Goal: Task Accomplishment & Management: Complete application form

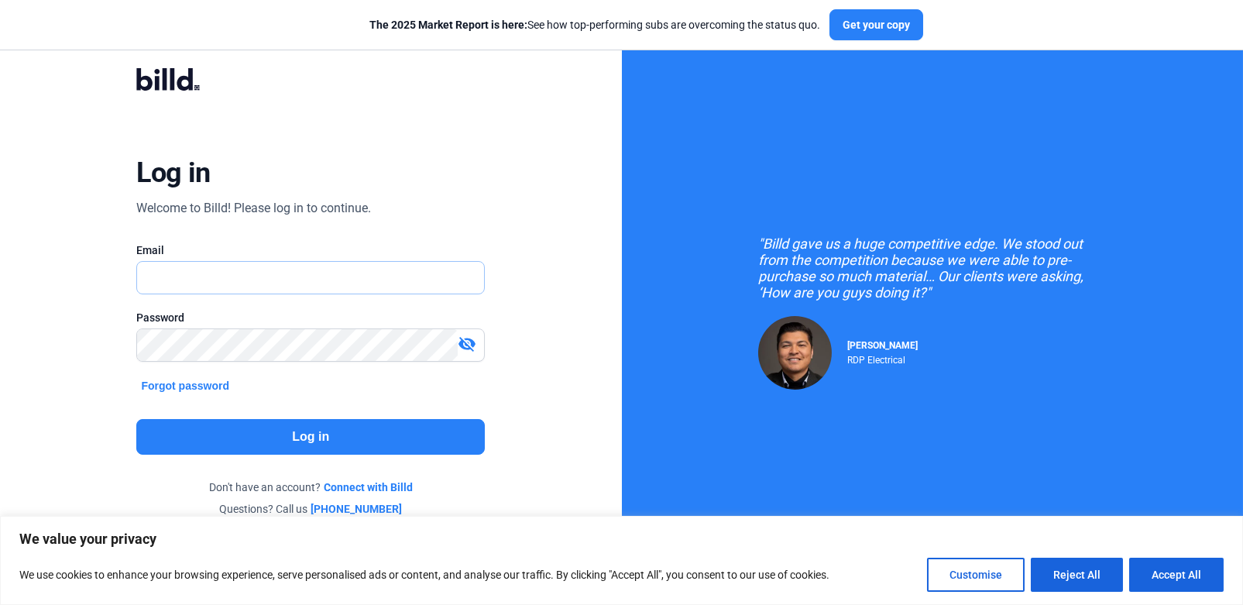
click at [366, 278] on input "text" at bounding box center [310, 278] width 347 height 32
type input "[PERSON_NAME][EMAIL_ADDRESS][DOMAIN_NAME]"
click at [1149, 562] on button "Accept All" at bounding box center [1176, 575] width 94 height 34
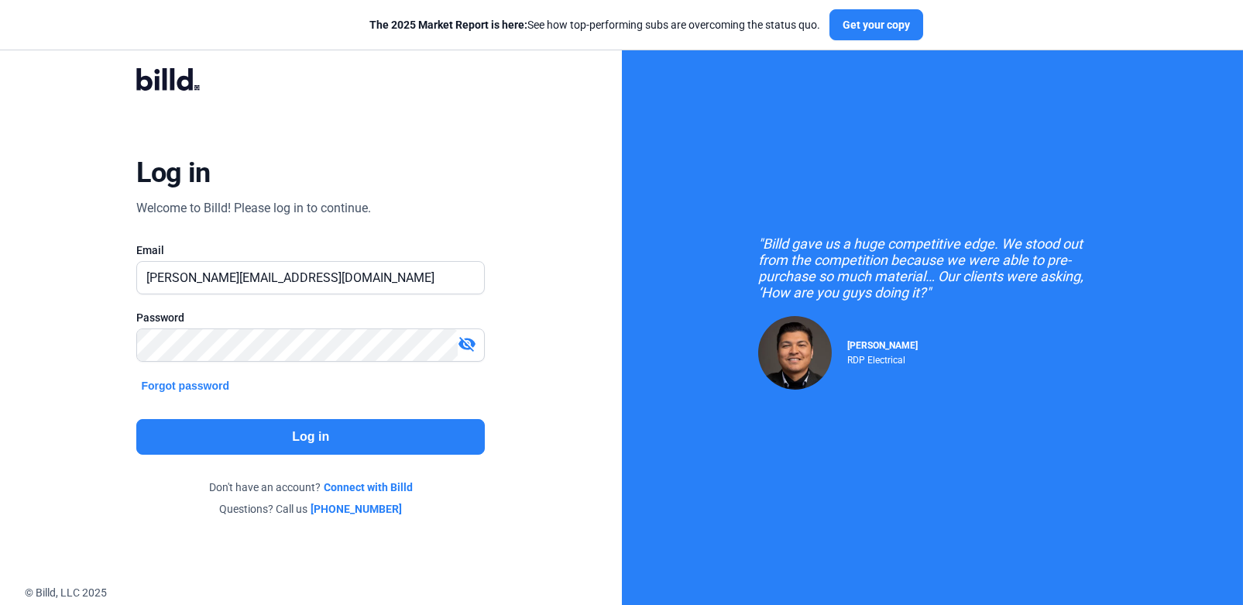
checkbox input "true"
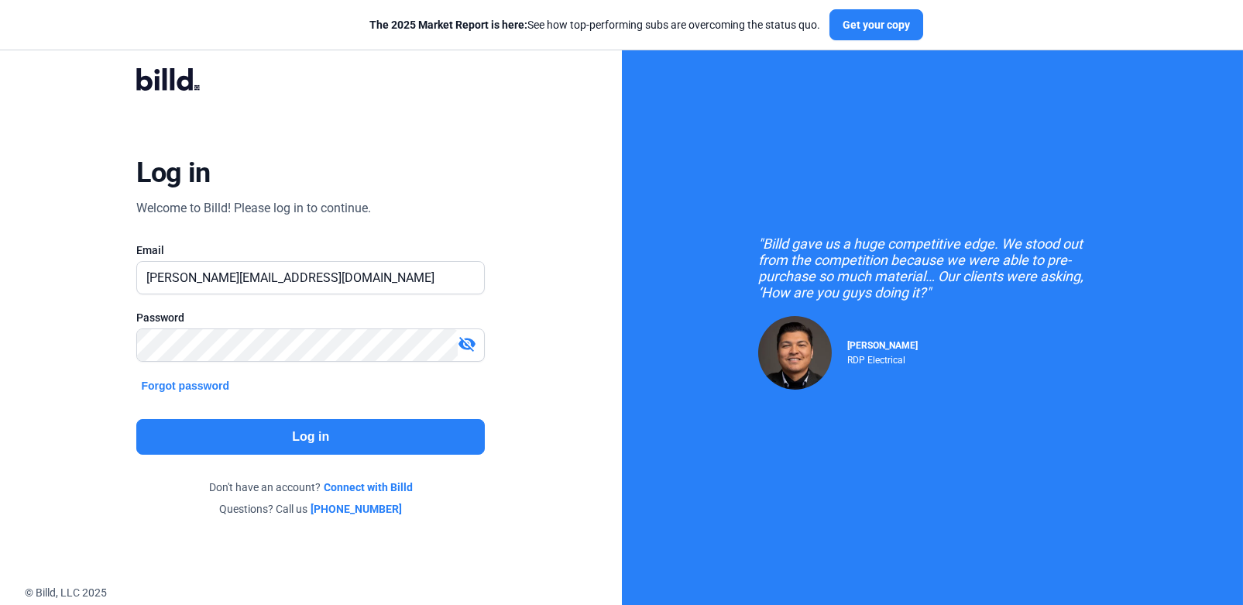
click at [339, 425] on button "Log in" at bounding box center [310, 437] width 349 height 36
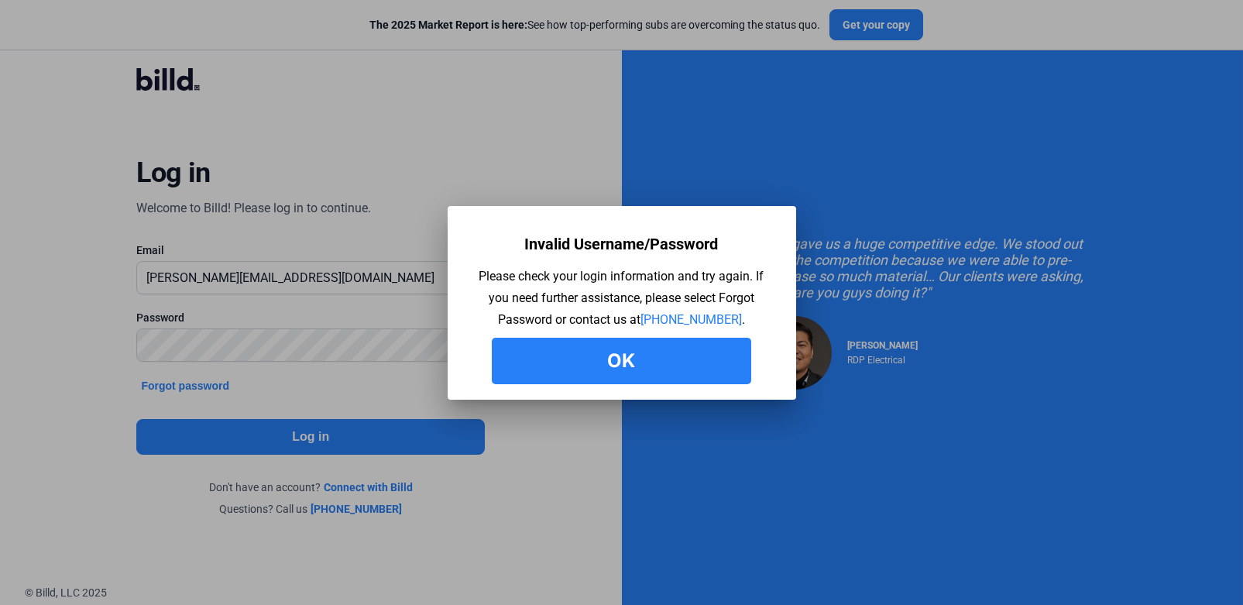
click at [668, 372] on button "Ok" at bounding box center [621, 361] width 259 height 46
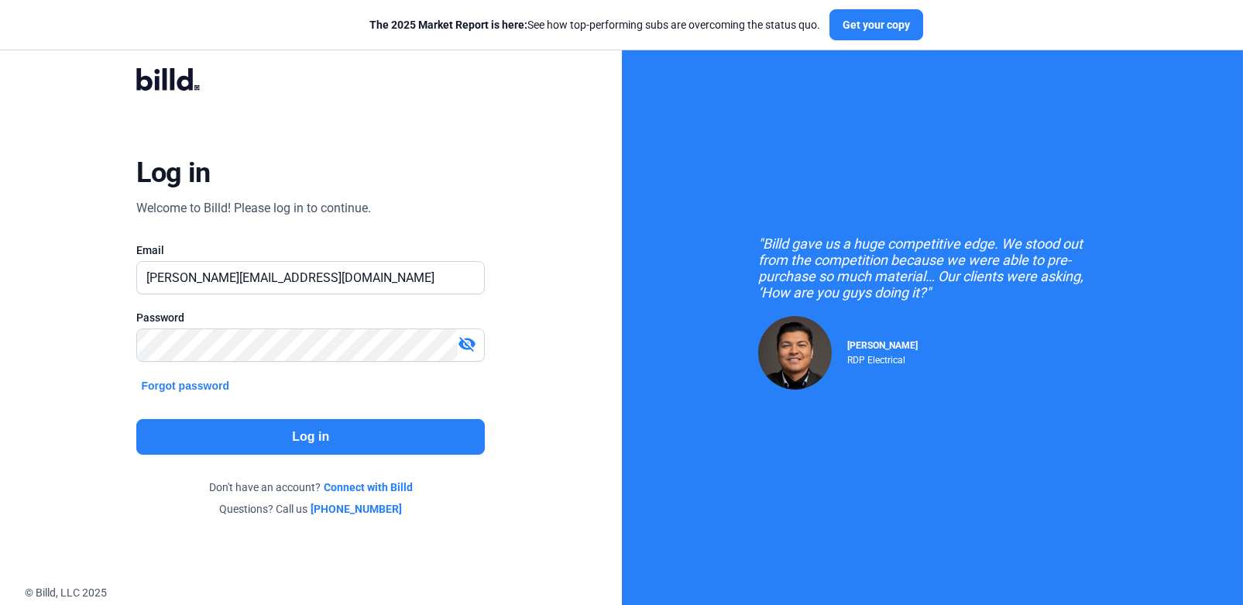
click at [473, 340] on mat-icon "visibility_off" at bounding box center [467, 344] width 19 height 19
click at [274, 428] on button "Log in" at bounding box center [310, 437] width 349 height 36
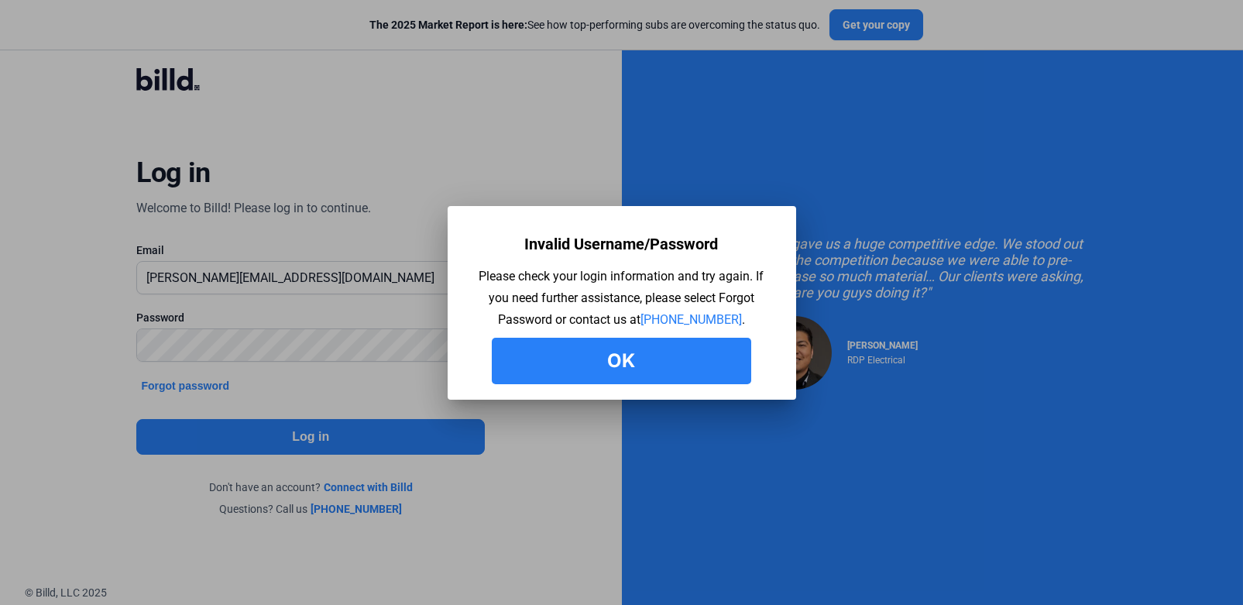
click at [577, 343] on button "Ok" at bounding box center [621, 361] width 259 height 46
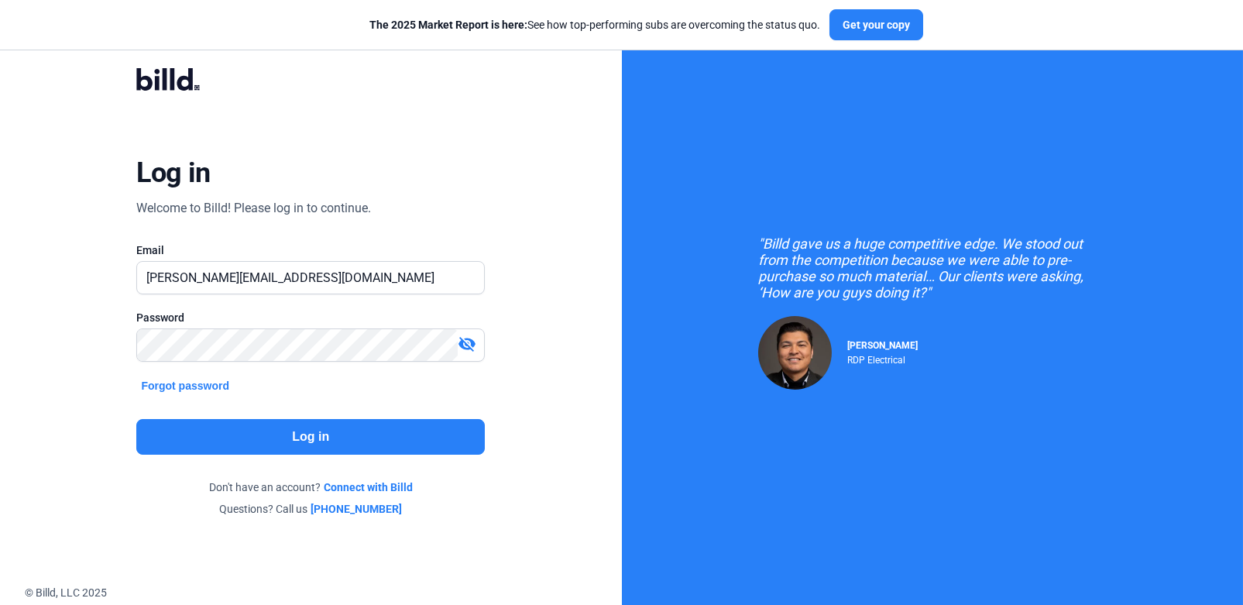
click at [211, 377] on button "Forgot password" at bounding box center [185, 385] width 98 height 17
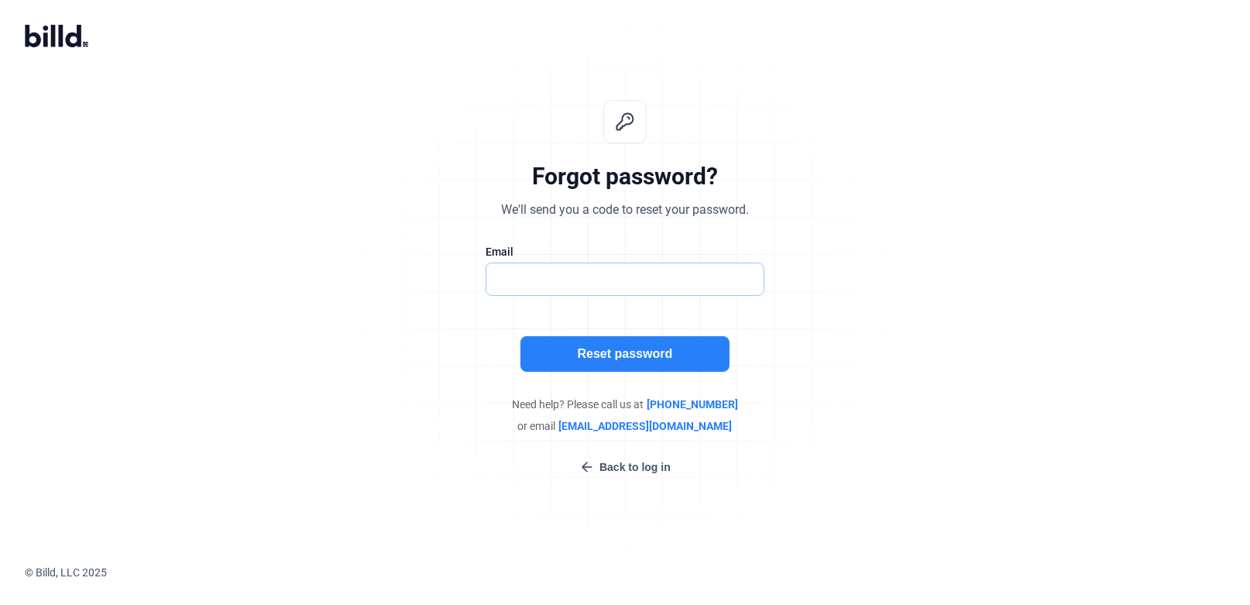
click at [549, 274] on input "text" at bounding box center [616, 279] width 261 height 32
type input "[PERSON_NAME][EMAIL_ADDRESS][DOMAIN_NAME]"
click at [612, 349] on button "Reset password" at bounding box center [624, 354] width 209 height 36
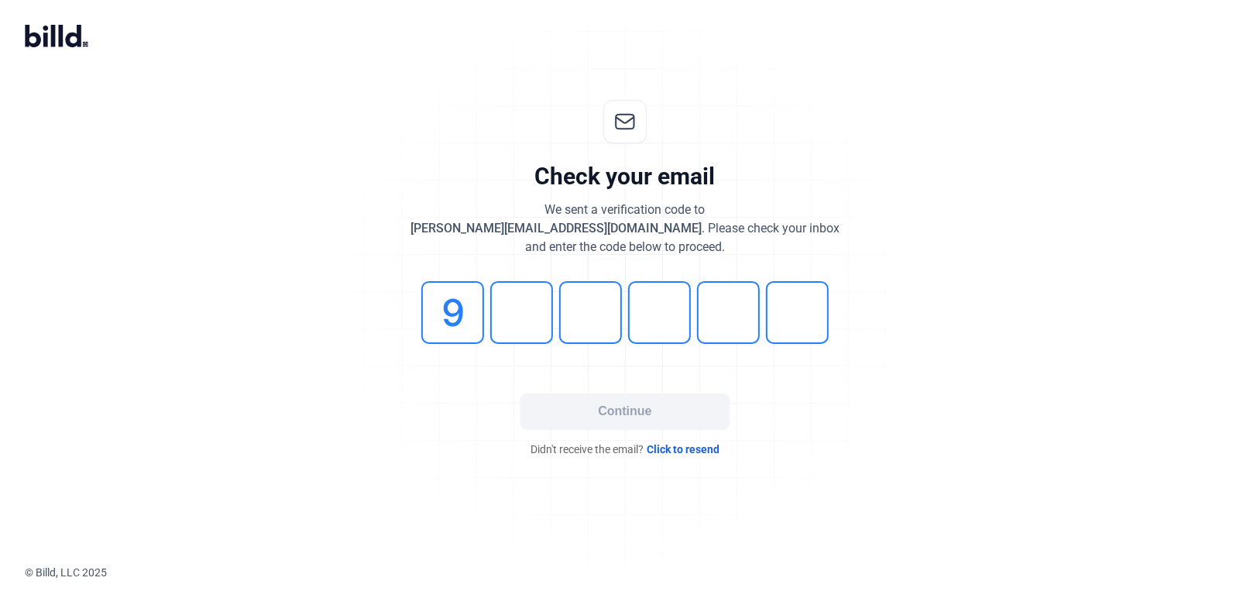
type input "9"
type input "0"
type input "7"
type input "5"
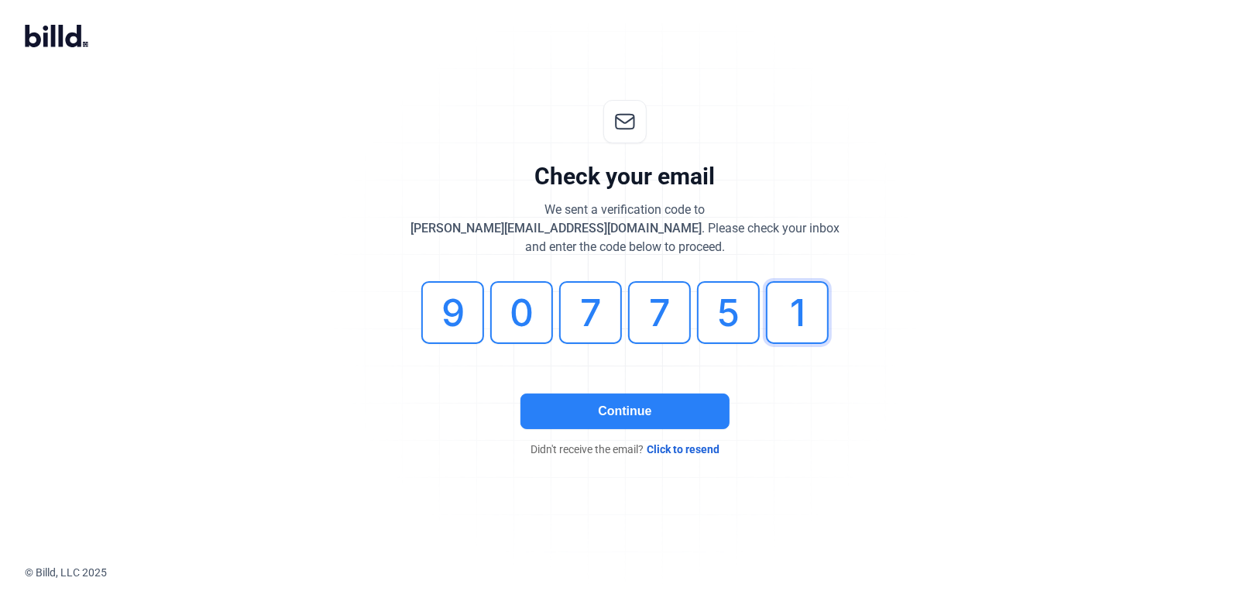
type input "1"
click at [623, 402] on button "Continue" at bounding box center [624, 411] width 209 height 36
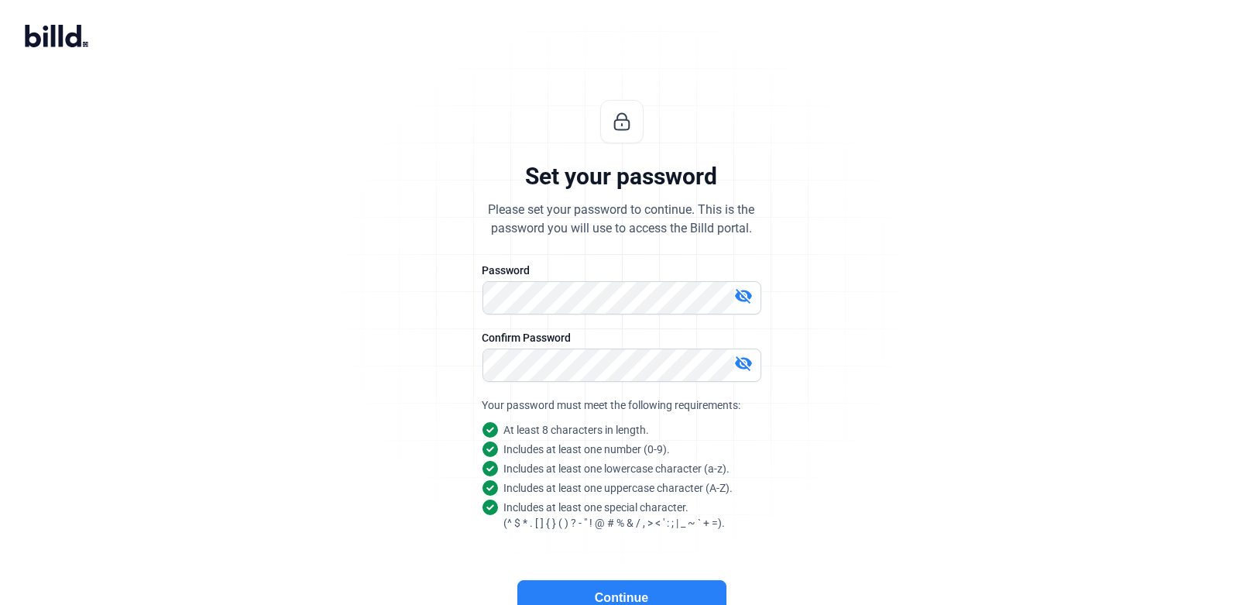
drag, startPoint x: 516, startPoint y: 383, endPoint x: 599, endPoint y: 589, distance: 222.8
click at [591, 595] on button "Continue" at bounding box center [621, 598] width 209 height 36
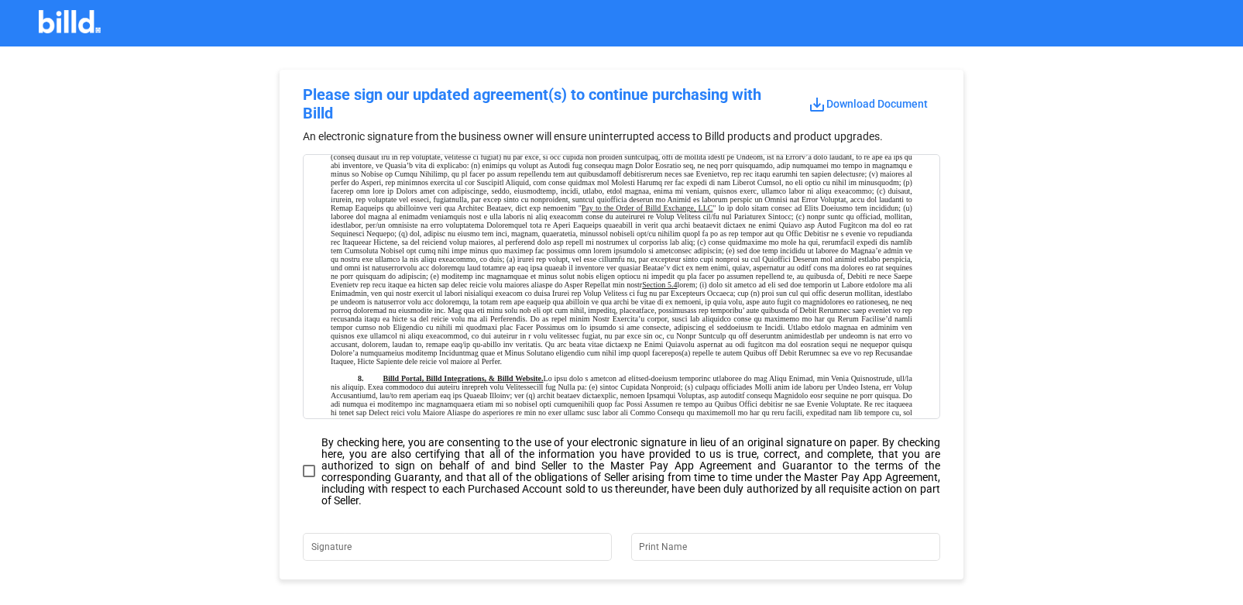
scroll to position [4026, 0]
click at [306, 474] on span at bounding box center [309, 471] width 12 height 12
click at [0, 0] on input "By checking here, you are consenting to the use of your electronic signature in…" at bounding box center [0, 0] width 0 height 0
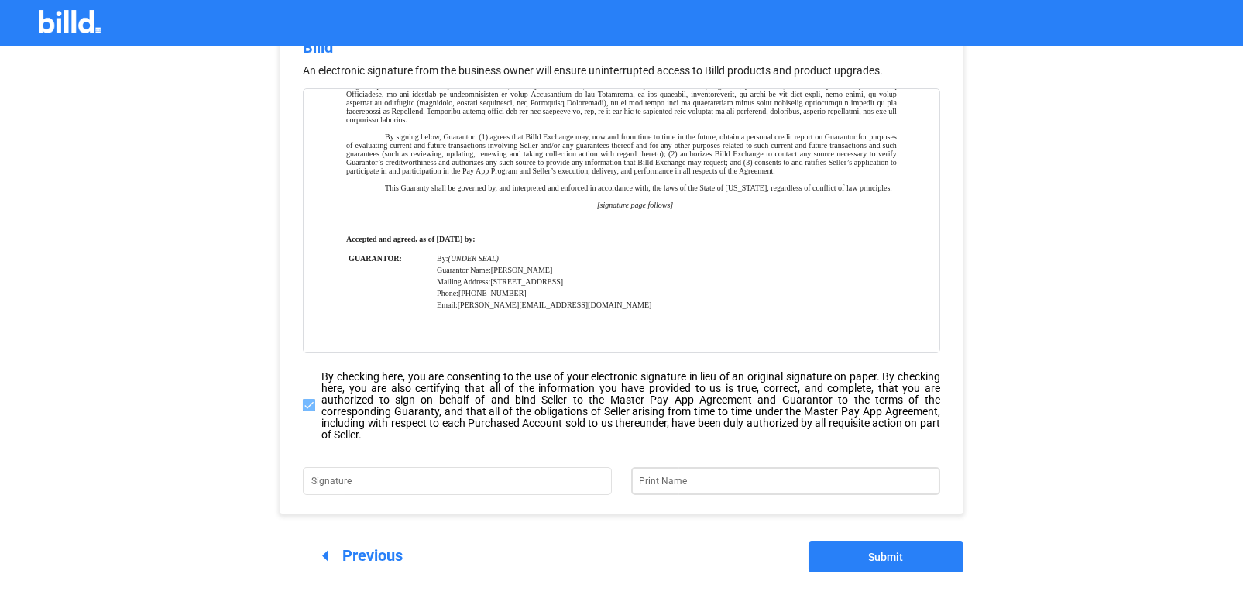
scroll to position [141, 0]
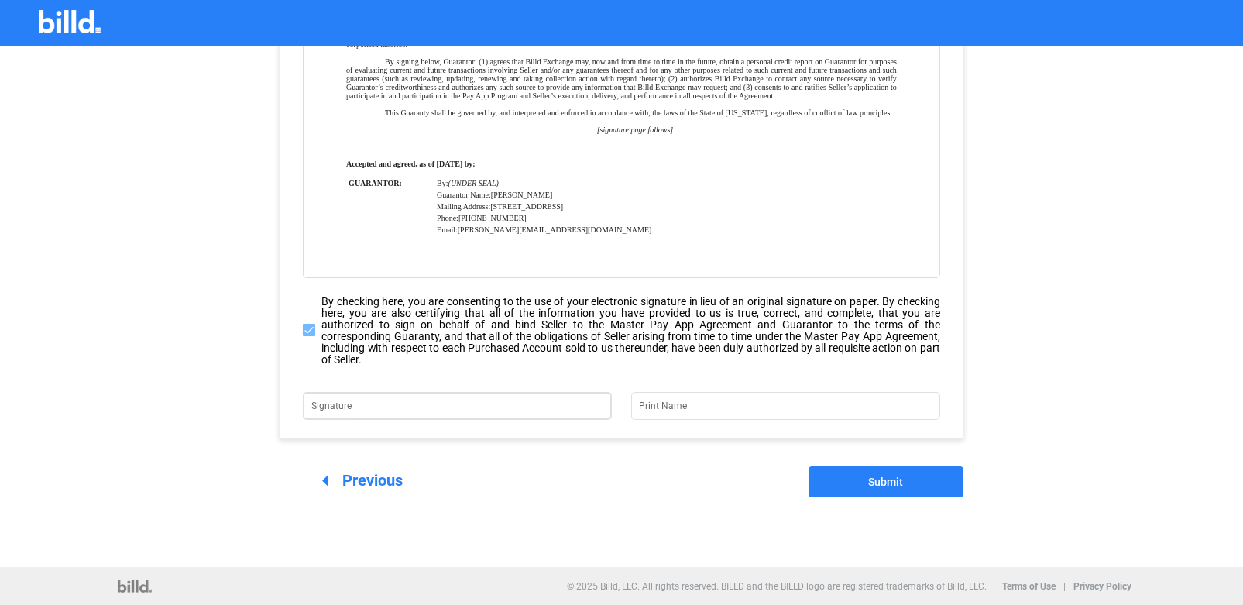
click at [440, 405] on input "Signature" at bounding box center [448, 404] width 274 height 22
click at [357, 401] on input "Signature" at bounding box center [457, 404] width 293 height 22
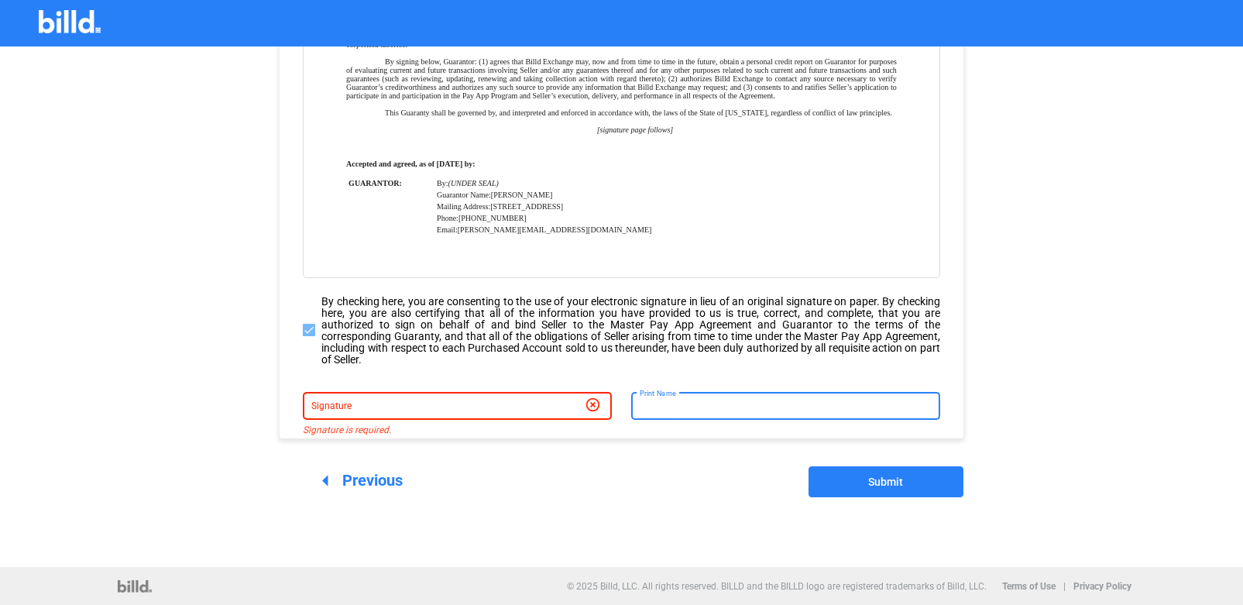
click at [660, 401] on input "Print Name" at bounding box center [786, 404] width 293 height 22
type input "[PERSON_NAME]"
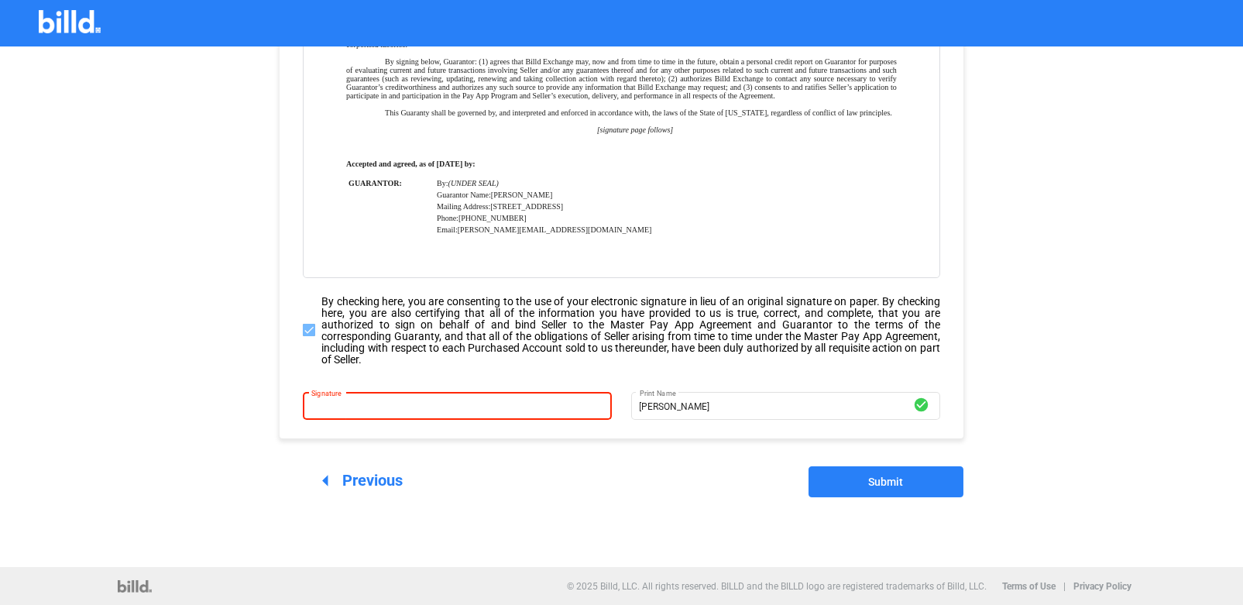
click at [436, 400] on input "Signature" at bounding box center [457, 404] width 293 height 22
click at [436, 399] on input "Signature" at bounding box center [457, 404] width 293 height 22
click at [342, 411] on input "Signature" at bounding box center [457, 404] width 293 height 22
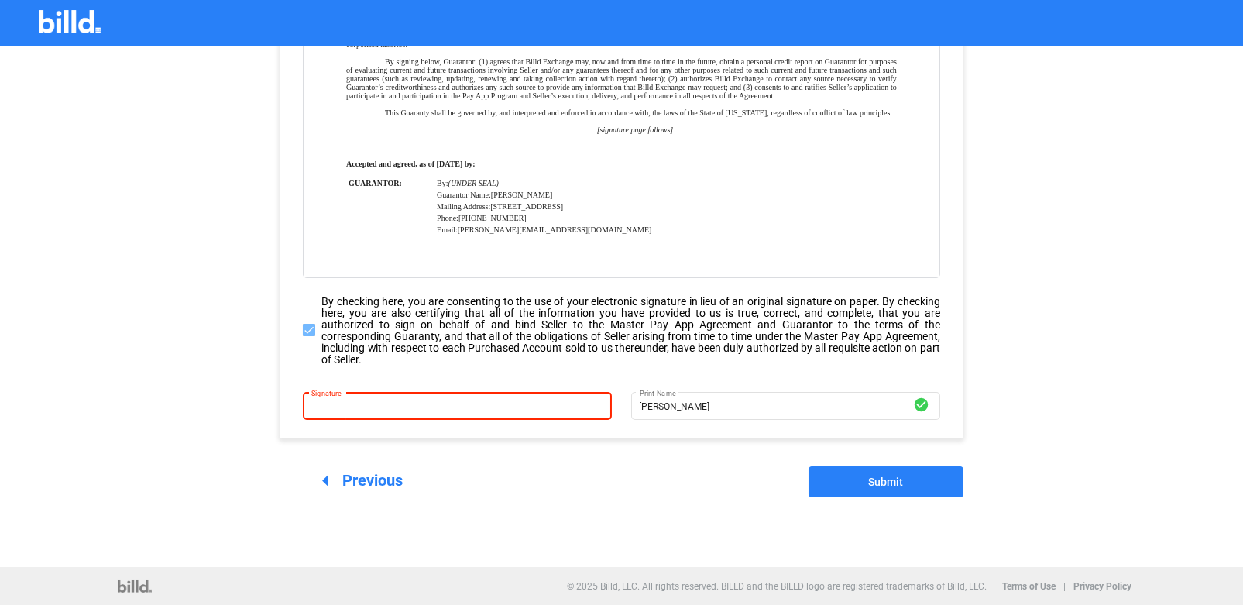
click at [342, 411] on input "Signature" at bounding box center [457, 404] width 293 height 22
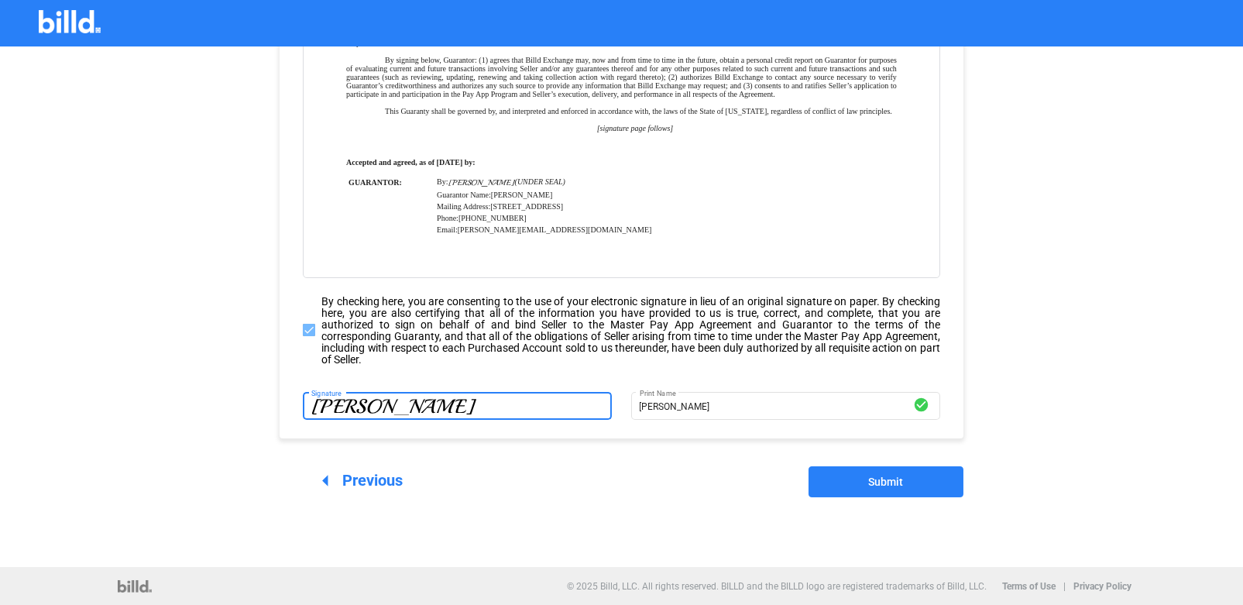
click at [321, 405] on input "[PERSON_NAME]" at bounding box center [457, 404] width 293 height 22
type input "[PERSON_NAME]"
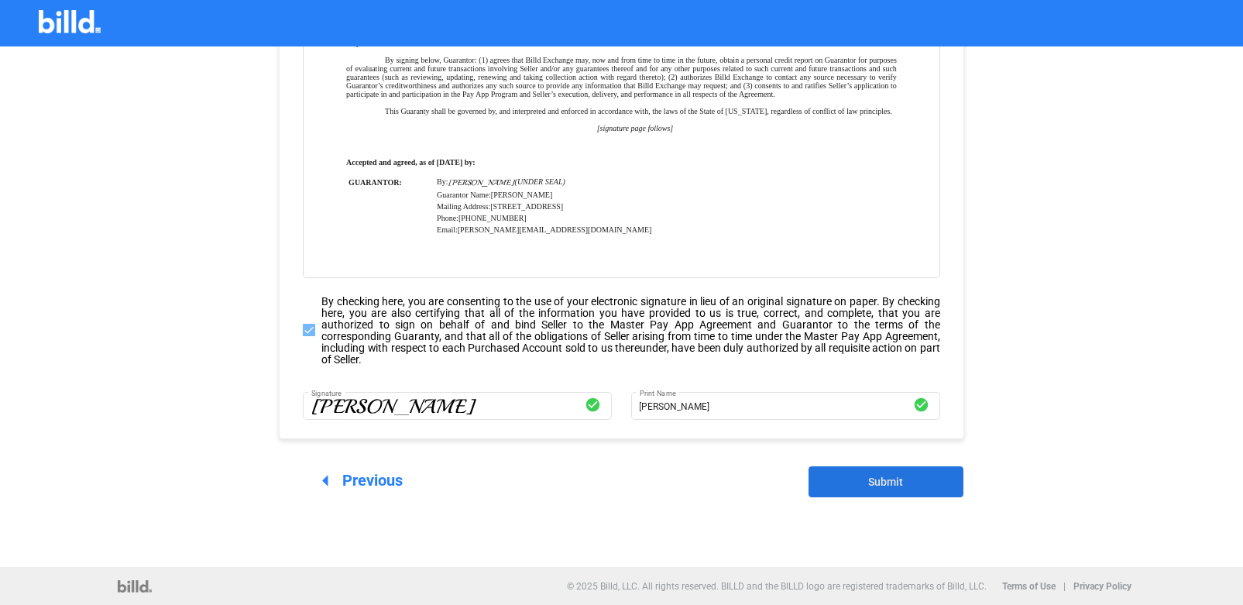
click at [843, 486] on button "Submit" at bounding box center [886, 481] width 155 height 31
drag, startPoint x: 843, startPoint y: 486, endPoint x: 888, endPoint y: 482, distance: 45.1
click at [843, 486] on button "Submit" at bounding box center [886, 481] width 155 height 31
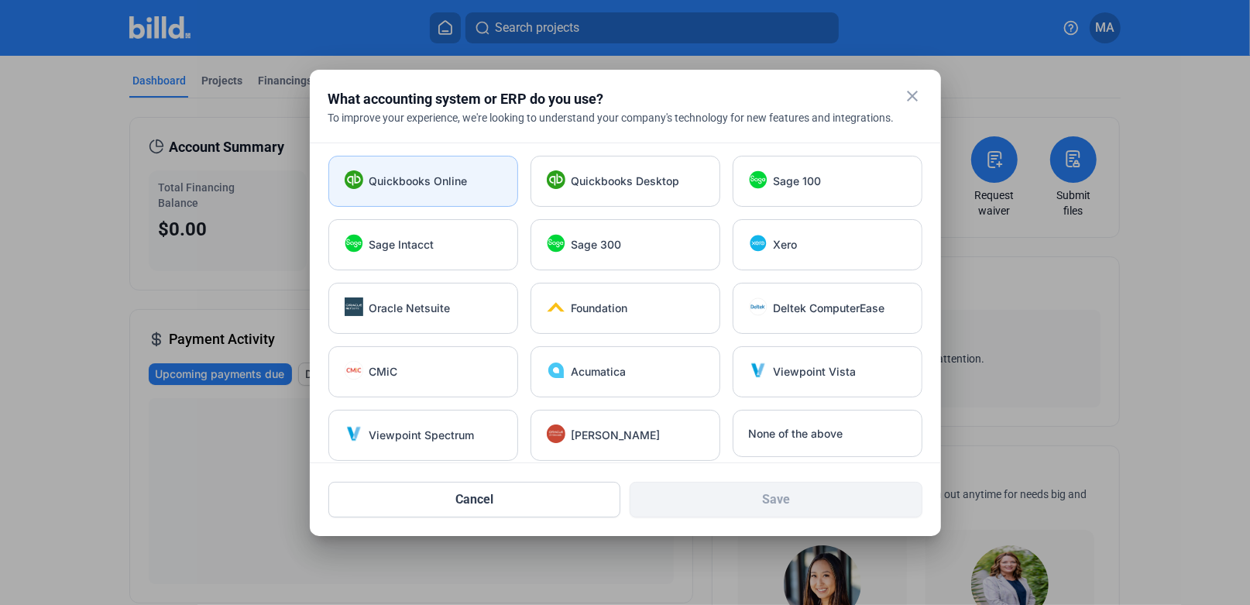
click at [410, 192] on div "Quickbooks Online" at bounding box center [423, 181] width 190 height 51
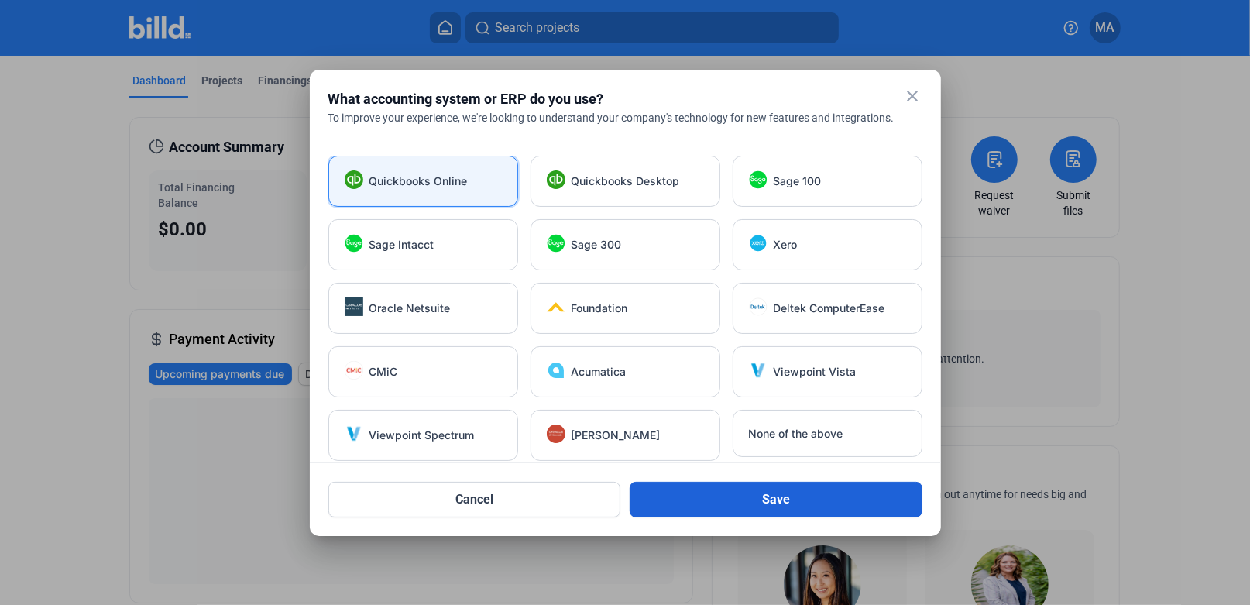
click at [788, 486] on button "Save" at bounding box center [776, 500] width 293 height 36
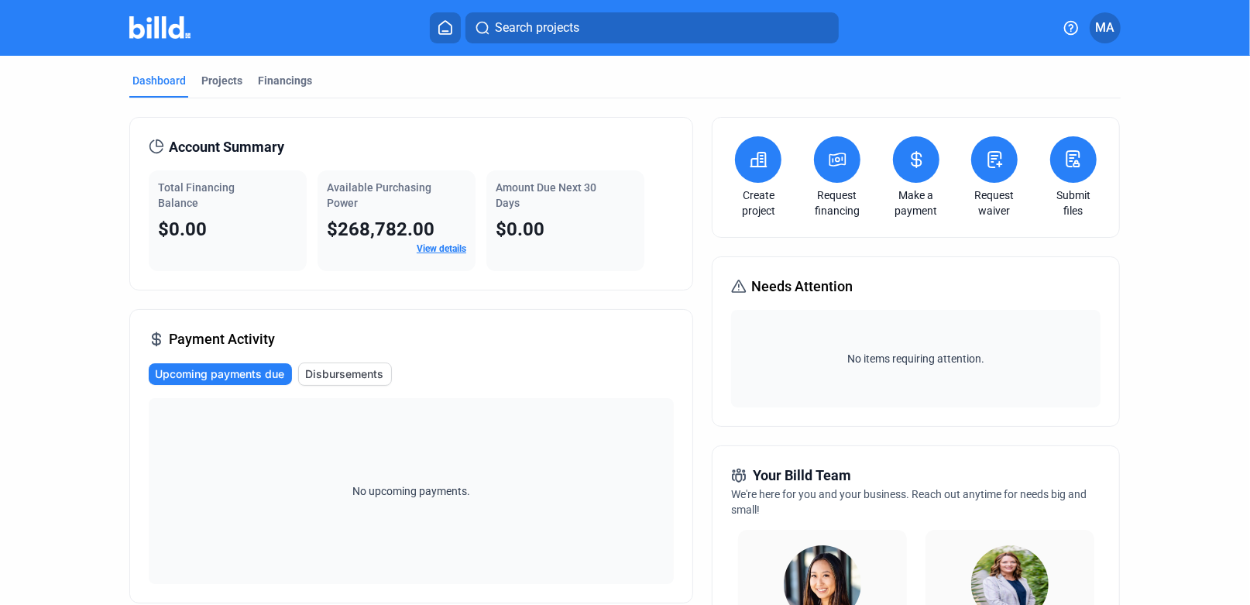
click at [423, 243] on link "View details" at bounding box center [442, 248] width 50 height 11
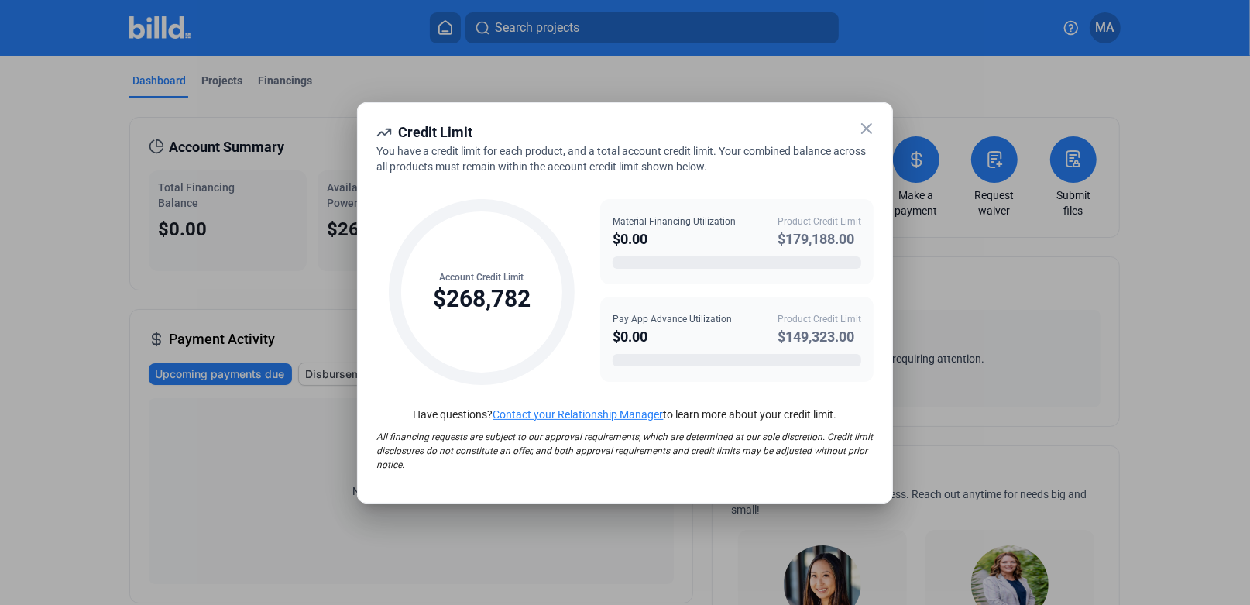
click at [868, 127] on icon at bounding box center [866, 128] width 9 height 9
